Goal: Browse casually

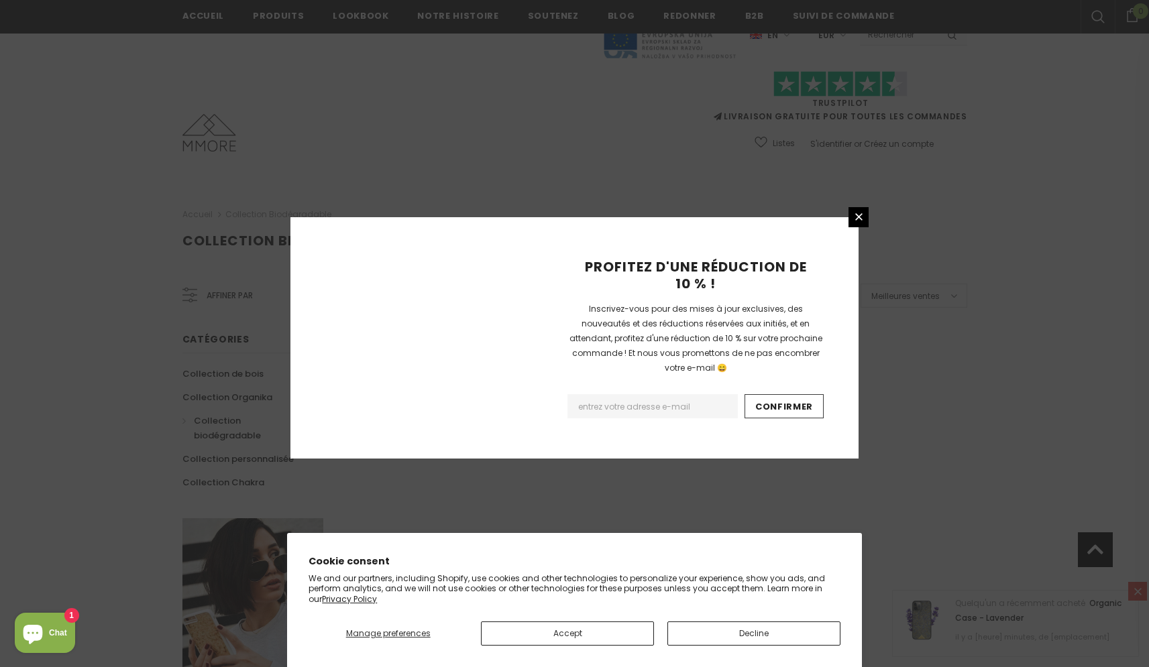
scroll to position [740, 0]
